Goal: Register for event/course

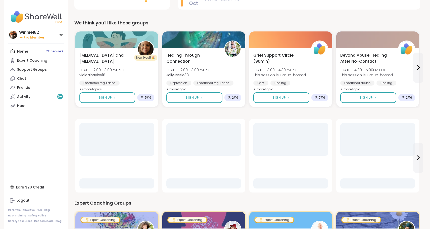
scroll to position [131, 0]
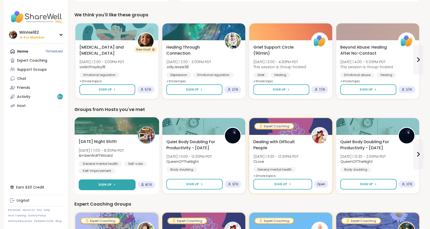
click at [117, 188] on button "Sign Up" at bounding box center [107, 184] width 57 height 11
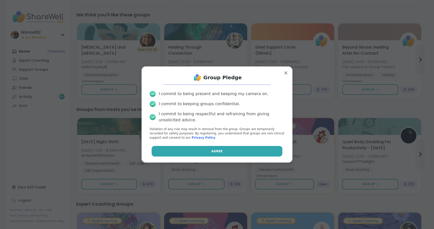
click at [176, 146] on button "Agree" at bounding box center [217, 151] width 131 height 11
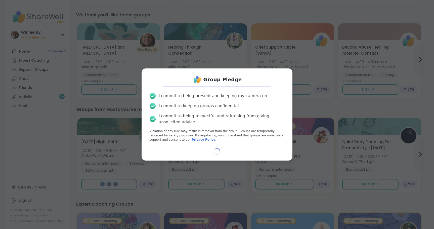
select select "**"
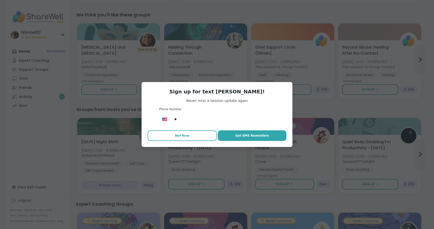
click at [188, 138] on button "Not Now" at bounding box center [182, 135] width 69 height 11
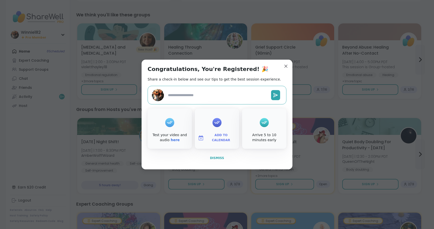
click at [219, 161] on button "Dismiss" at bounding box center [217, 158] width 139 height 11
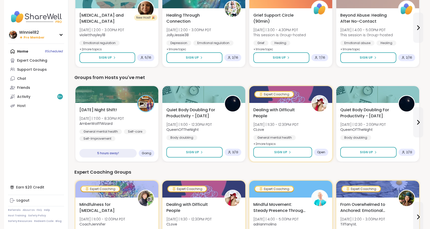
scroll to position [206, 0]
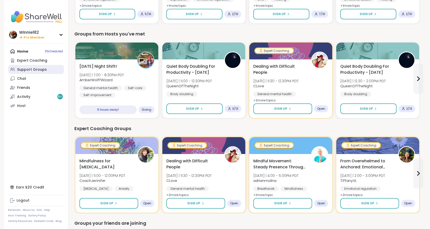
click at [33, 68] on div "Support Groups" at bounding box center [32, 69] width 30 height 5
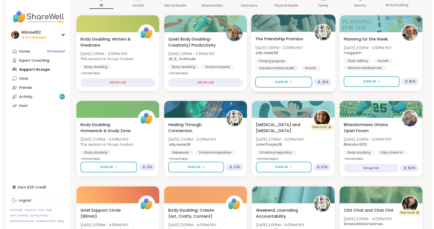
scroll to position [75, 0]
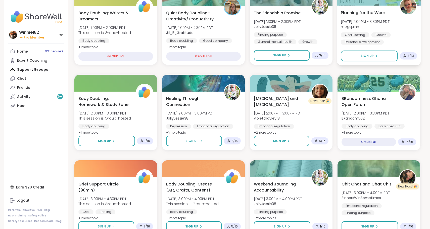
click at [405, 37] on div "Goal-setting Growth Personal development" at bounding box center [379, 38] width 76 height 12
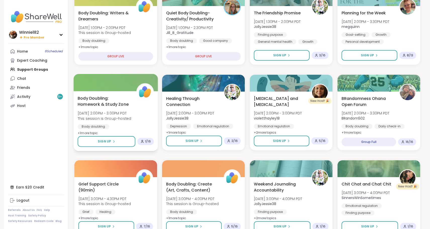
click at [105, 108] on div "Body Doubling: Homework & Study Zone Sat, Oct 11 | 2:00PM - 3:00PM PDT This ses…" at bounding box center [116, 115] width 76 height 41
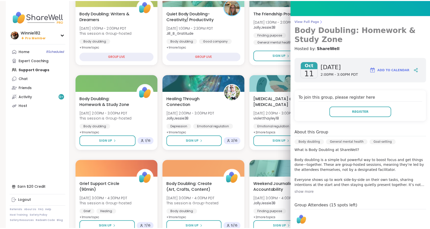
scroll to position [0, 0]
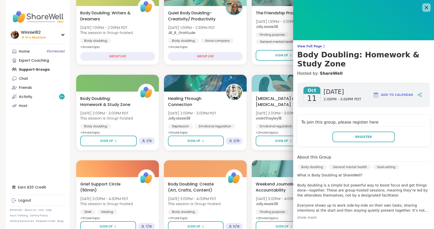
click at [423, 8] on icon at bounding box center [426, 7] width 6 height 6
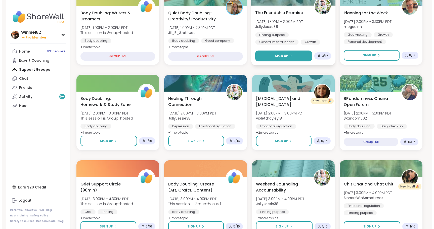
scroll to position [151, 0]
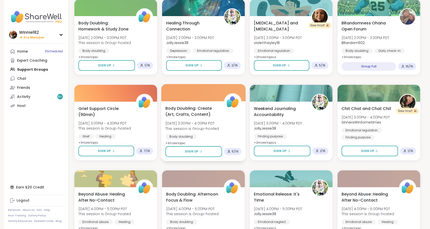
click at [229, 121] on div "Body Doubling: Create (Art, Crafts, Content) Sat, Oct 11 | 3:00PM - 4:00PM PDT …" at bounding box center [203, 125] width 76 height 41
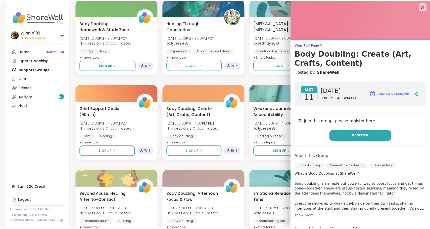
scroll to position [0, 0]
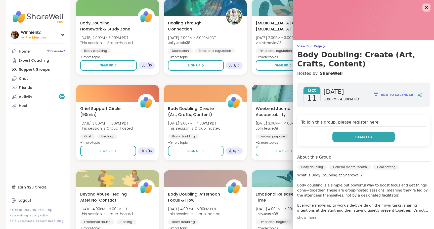
click at [347, 134] on button "Register" at bounding box center [363, 136] width 62 height 11
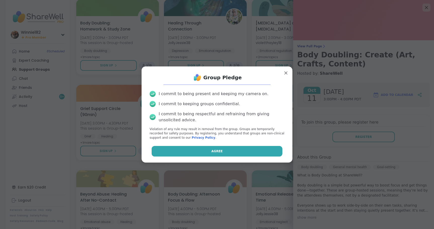
click at [244, 148] on button "Agree" at bounding box center [217, 151] width 131 height 11
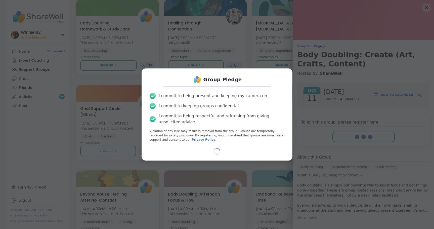
select select "**"
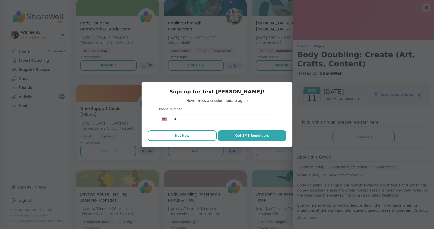
click at [195, 135] on button "Not Now" at bounding box center [182, 135] width 69 height 11
type textarea "*"
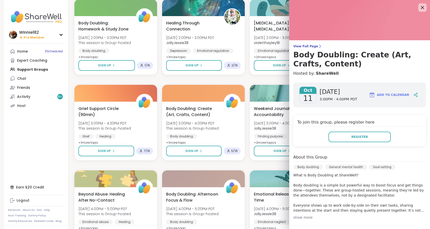
click at [418, 7] on div at bounding box center [422, 7] width 9 height 9
drag, startPoint x: 418, startPoint y: 7, endPoint x: 389, endPoint y: 34, distance: 39.3
click at [419, 8] on icon at bounding box center [422, 8] width 6 height 6
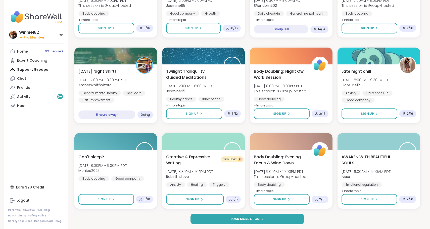
scroll to position [615, 0]
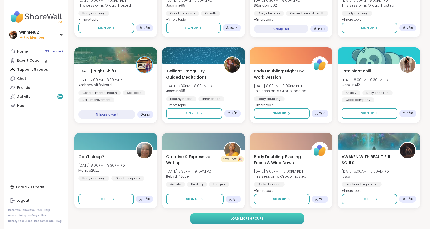
click at [267, 216] on button "Load more groups" at bounding box center [246, 218] width 113 height 11
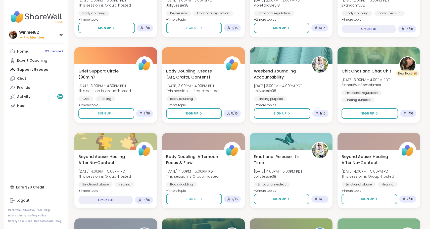
scroll to position [0, 0]
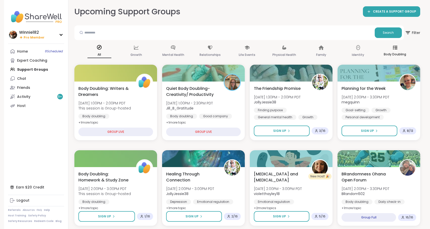
click at [400, 52] on p "Body Doubling" at bounding box center [395, 54] width 22 height 6
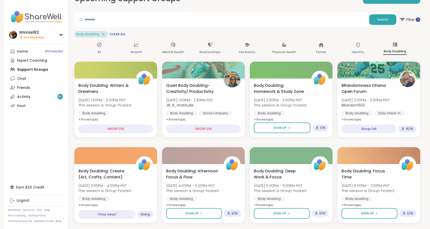
scroll to position [25, 0]
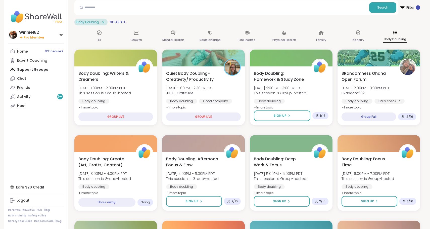
click at [34, 14] on img at bounding box center [36, 17] width 56 height 18
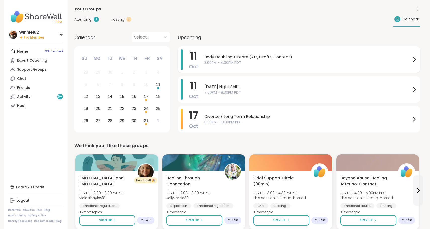
click at [356, 60] on span "3:00PM - 4:00PM PDT" at bounding box center [307, 62] width 207 height 5
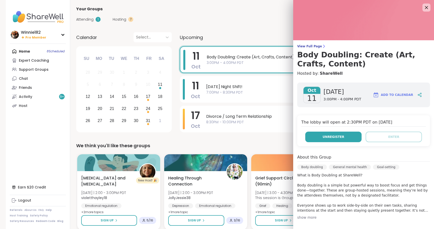
click at [347, 136] on button "Unregister" at bounding box center [333, 136] width 56 height 11
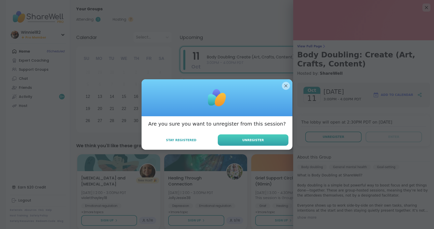
click at [251, 138] on span "Unregister" at bounding box center [253, 140] width 22 height 5
